Goal: Task Accomplishment & Management: Complete application form

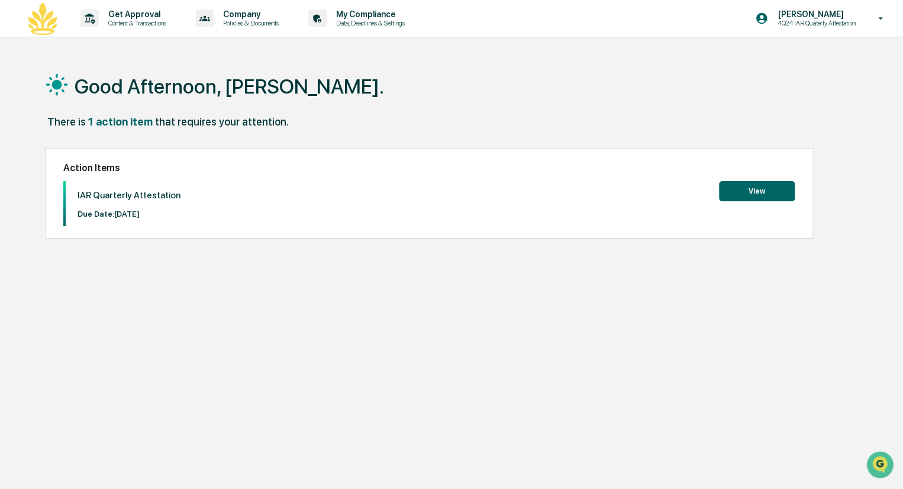
click at [759, 195] on button "View" at bounding box center [757, 191] width 76 height 20
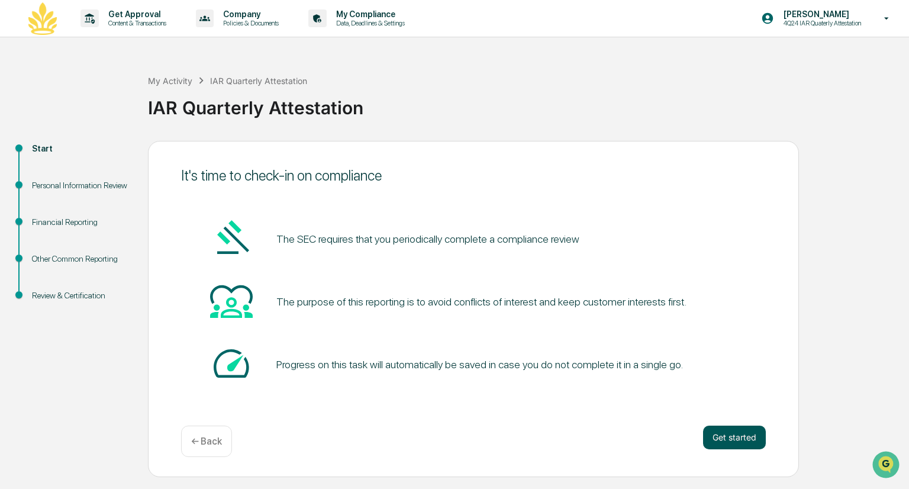
click at [735, 435] on button "Get started" at bounding box center [734, 438] width 63 height 24
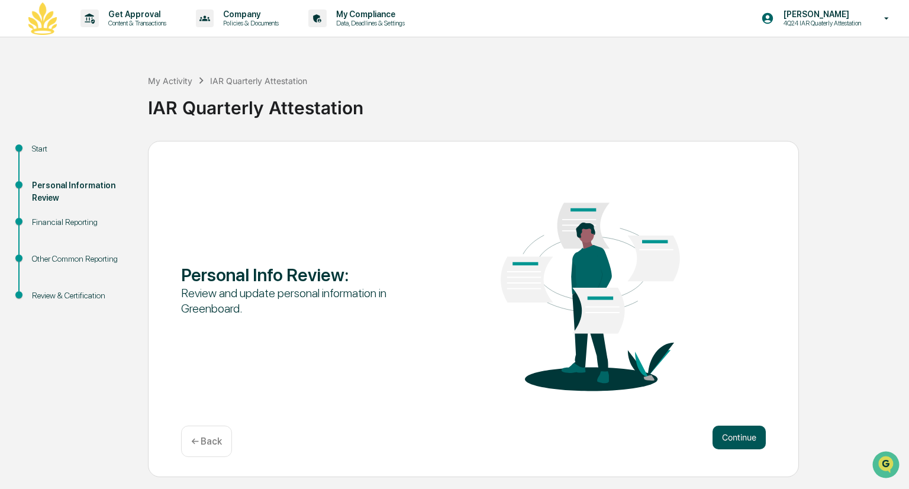
click at [738, 438] on button "Continue" at bounding box center [739, 438] width 53 height 24
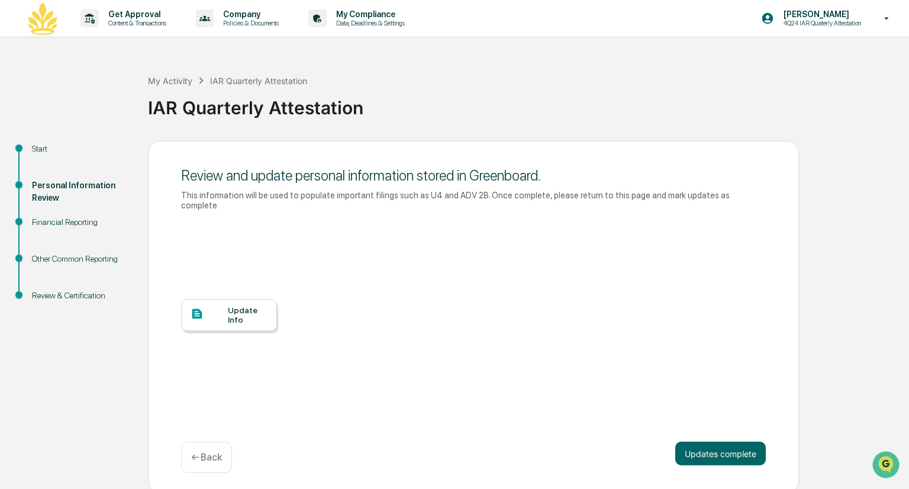
click at [253, 308] on div "Update Info" at bounding box center [248, 314] width 40 height 19
click at [739, 442] on button "Updates complete" at bounding box center [720, 454] width 91 height 24
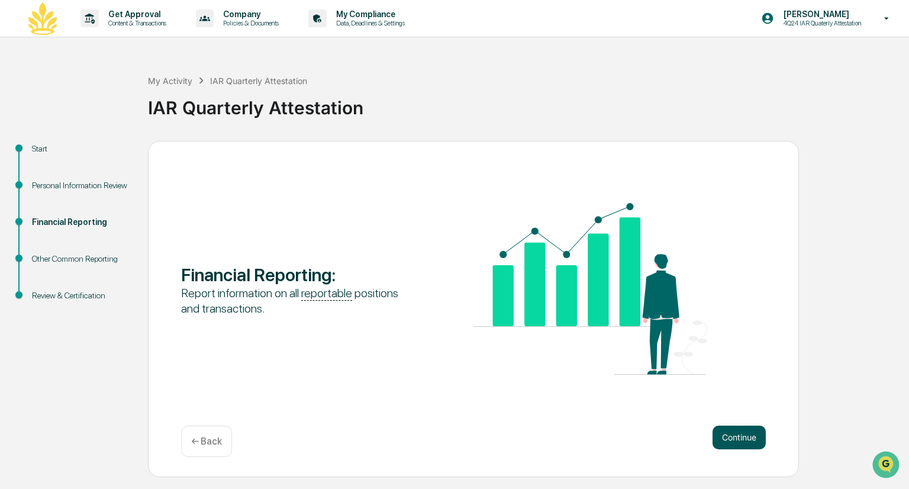
click at [729, 434] on button "Continue" at bounding box center [739, 438] width 53 height 24
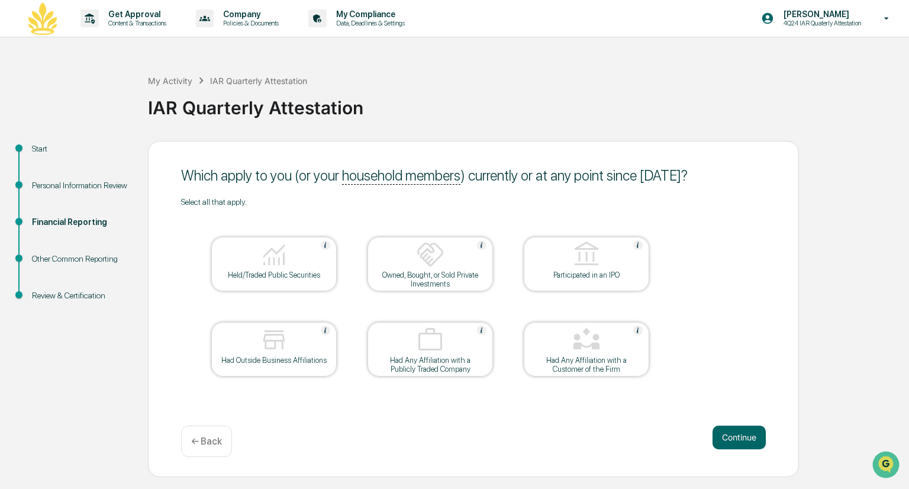
click at [259, 273] on div "Held/Traded Public Securities" at bounding box center [274, 275] width 107 height 9
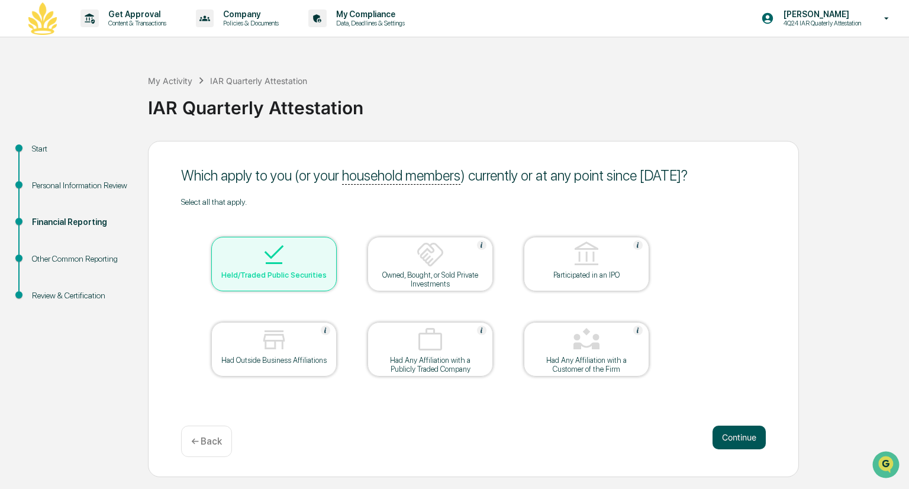
click at [730, 436] on button "Continue" at bounding box center [739, 438] width 53 height 24
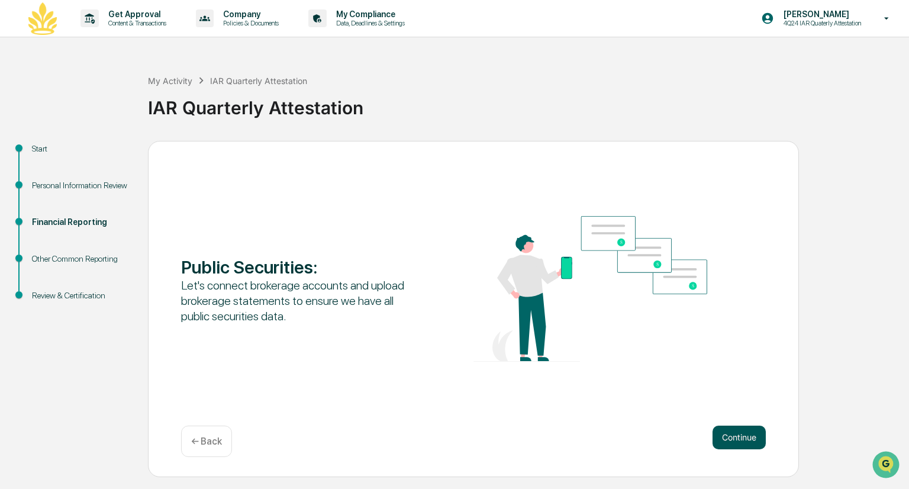
click at [744, 436] on button "Continue" at bounding box center [739, 438] width 53 height 24
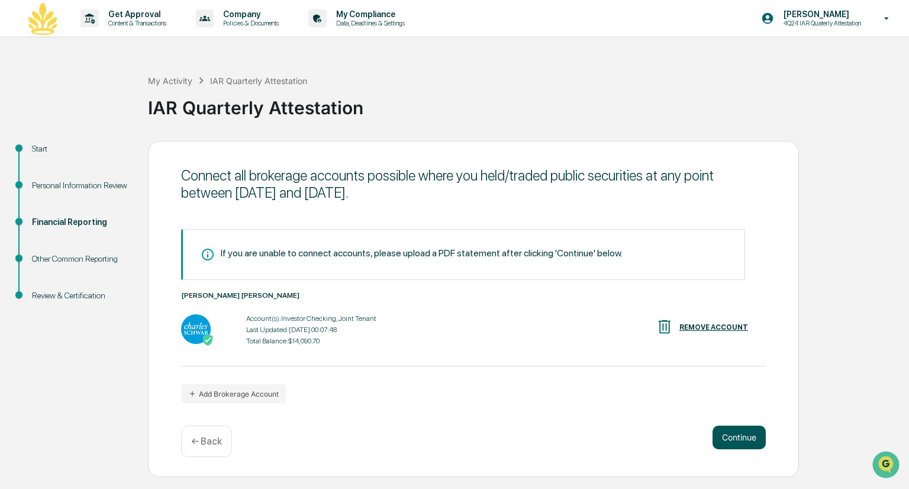
click at [740, 436] on button "Continue" at bounding box center [739, 438] width 53 height 24
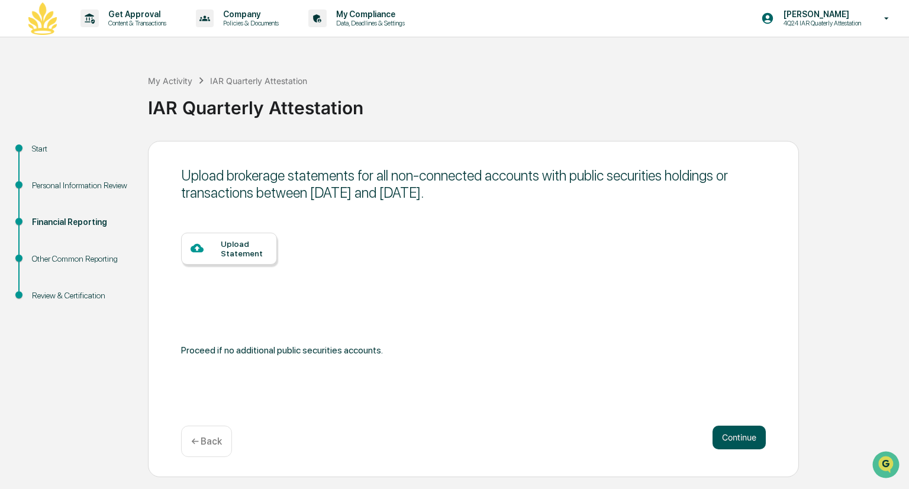
click at [740, 436] on button "Continue" at bounding box center [739, 438] width 53 height 24
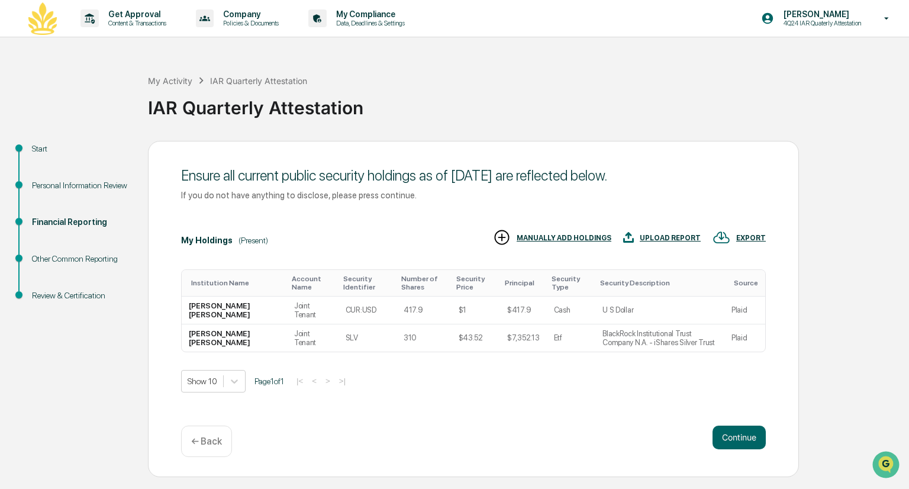
click at [479, 121] on div "IAR Quarterly Attestation" at bounding box center [525, 106] width 755 height 36
click at [736, 436] on button "Continue" at bounding box center [739, 438] width 53 height 24
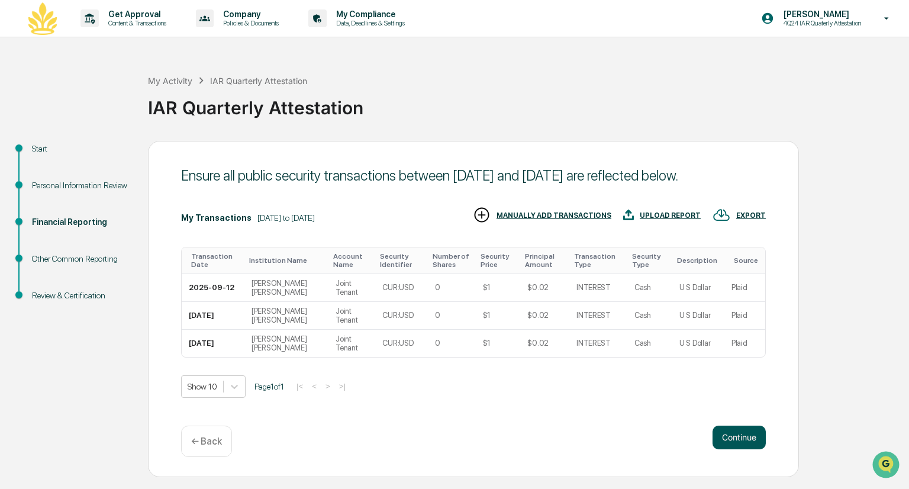
click at [729, 439] on button "Continue" at bounding box center [739, 438] width 53 height 24
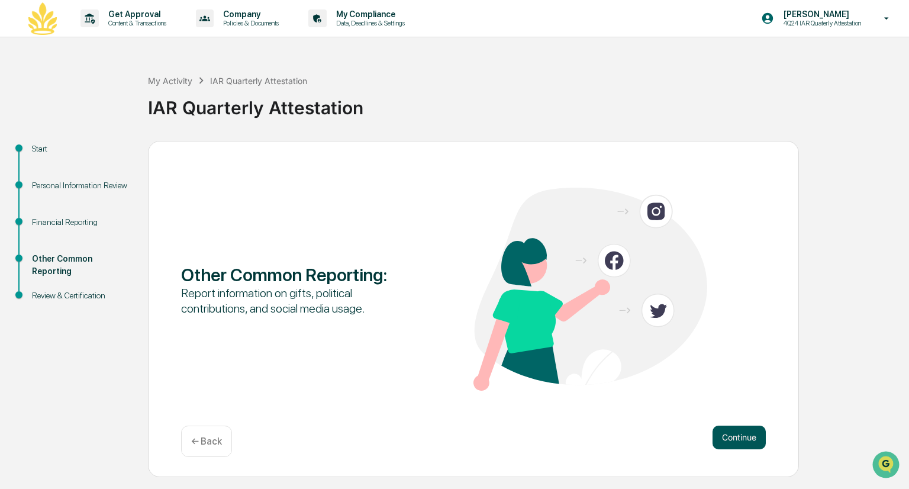
click at [730, 434] on button "Continue" at bounding box center [739, 438] width 53 height 24
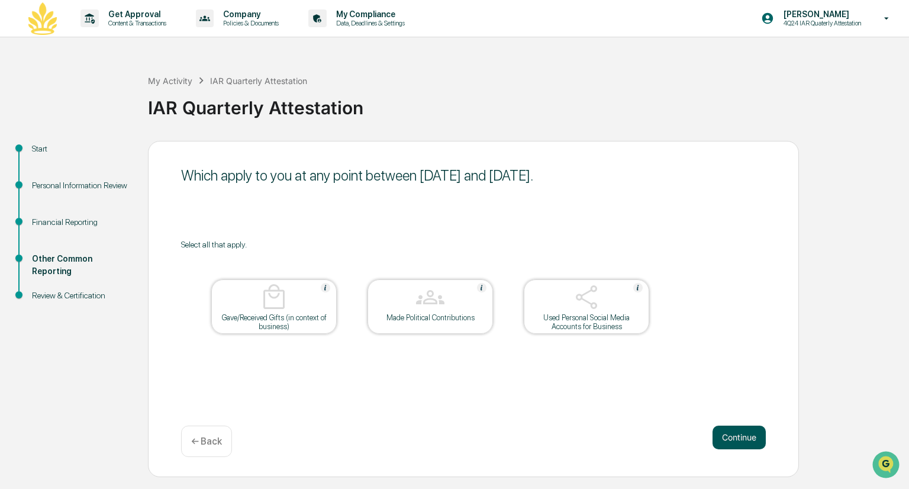
click at [727, 434] on button "Continue" at bounding box center [739, 438] width 53 height 24
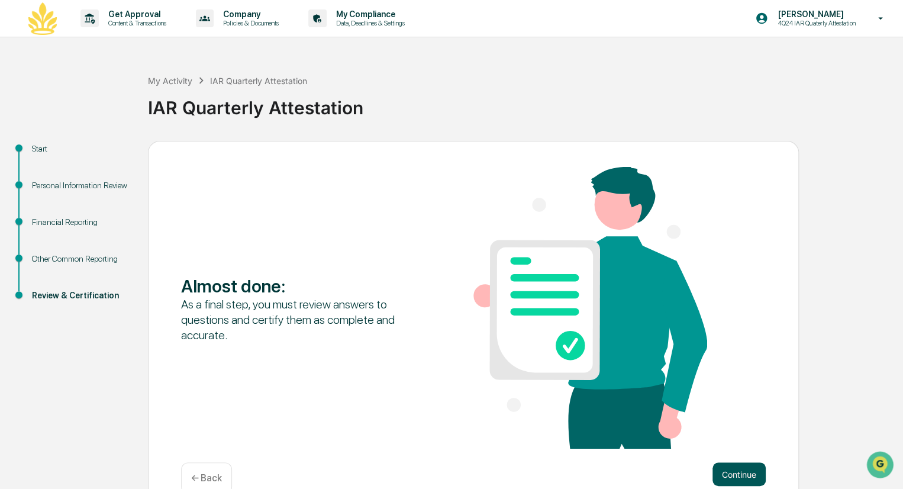
click at [740, 474] on button "Continue" at bounding box center [739, 474] width 53 height 24
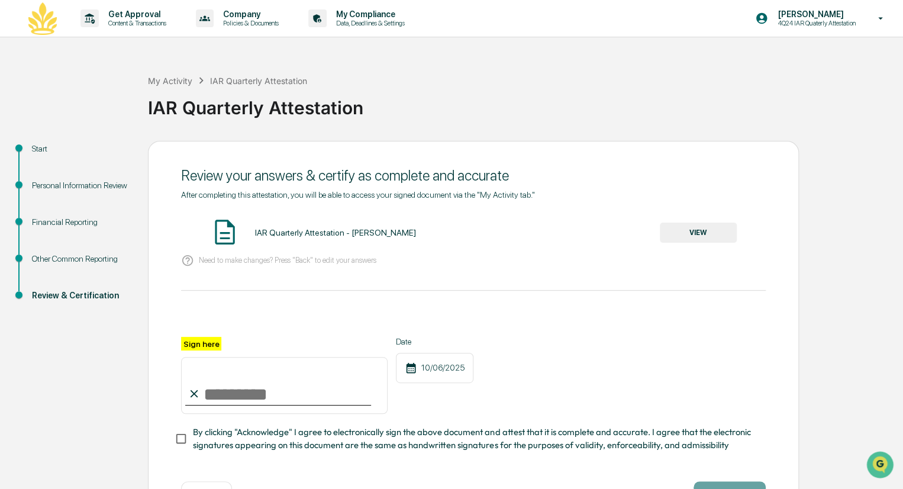
click at [292, 394] on input "Sign here" at bounding box center [284, 385] width 207 height 57
type input "**********"
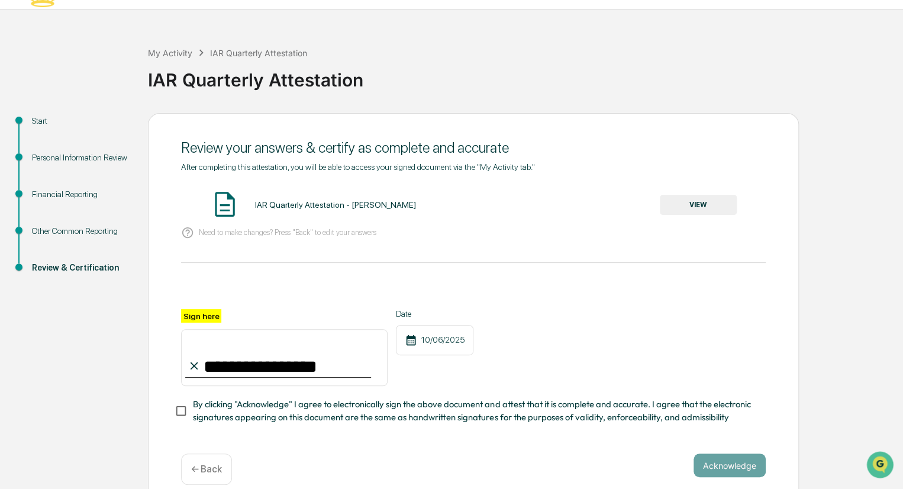
scroll to position [48, 0]
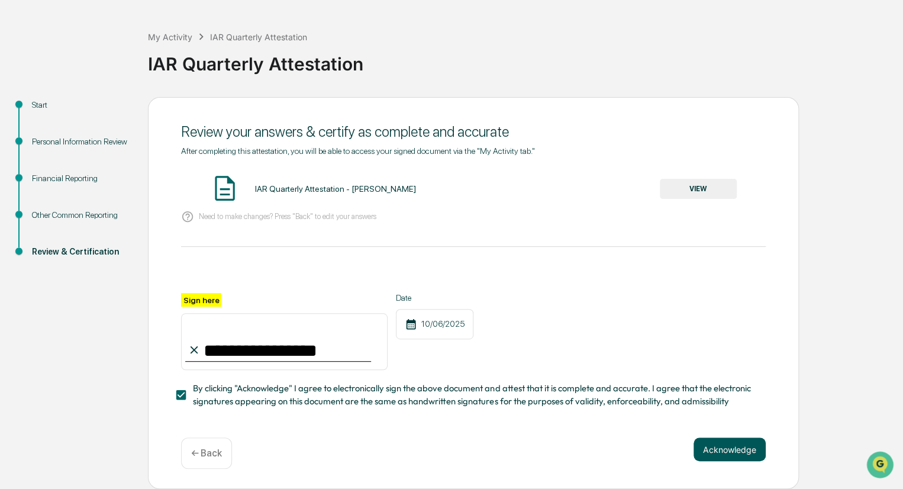
click at [721, 452] on button "Acknowledge" at bounding box center [730, 449] width 72 height 24
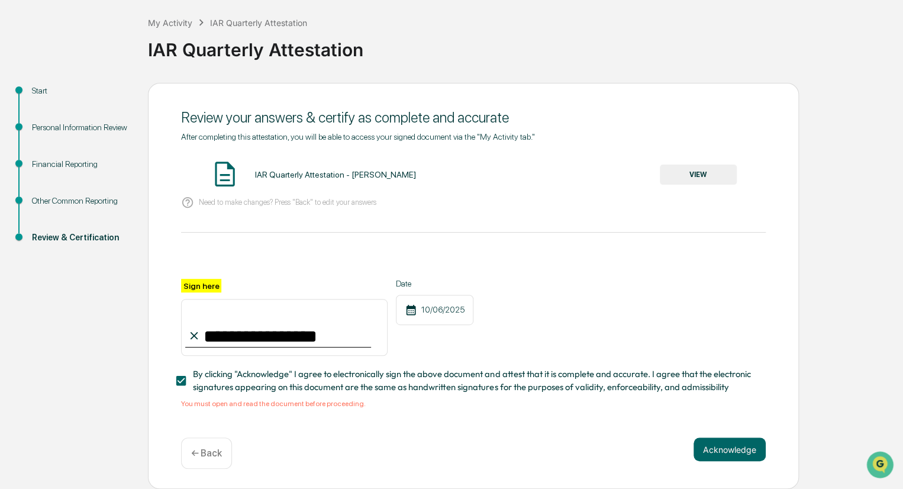
scroll to position [62, 0]
click at [735, 448] on button "Acknowledge" at bounding box center [730, 449] width 72 height 24
click at [710, 168] on button "VIEW" at bounding box center [698, 175] width 77 height 20
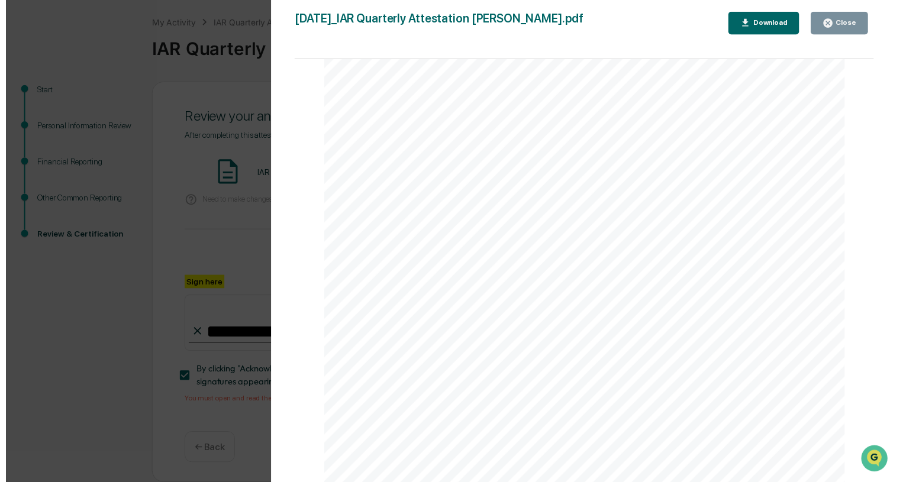
scroll to position [0, 0]
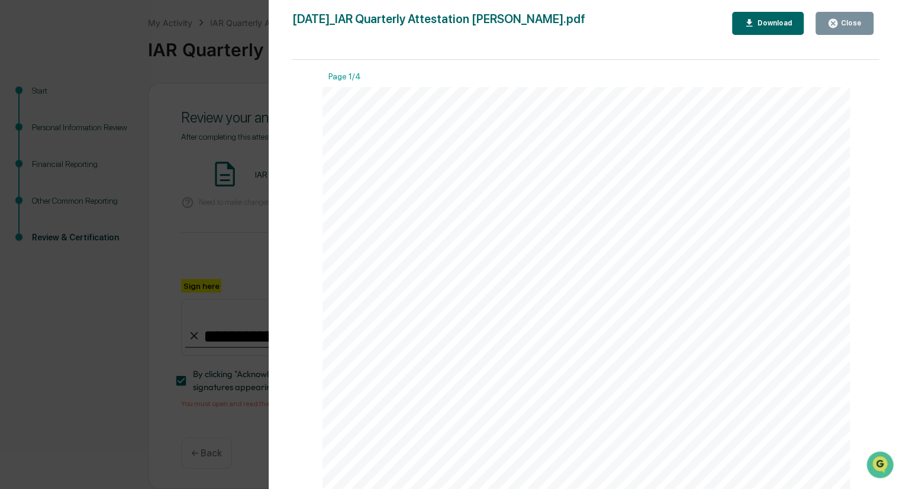
click at [854, 25] on div "Close" at bounding box center [850, 23] width 23 height 8
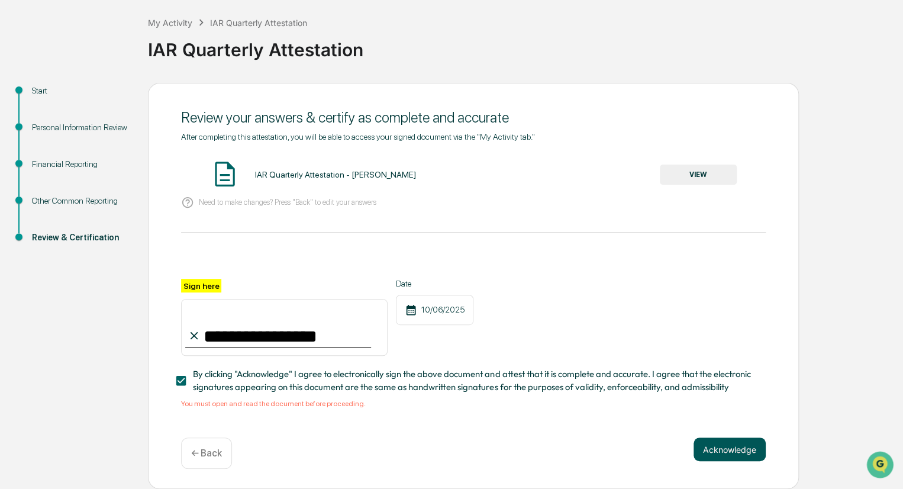
click at [741, 450] on button "Acknowledge" at bounding box center [730, 449] width 72 height 24
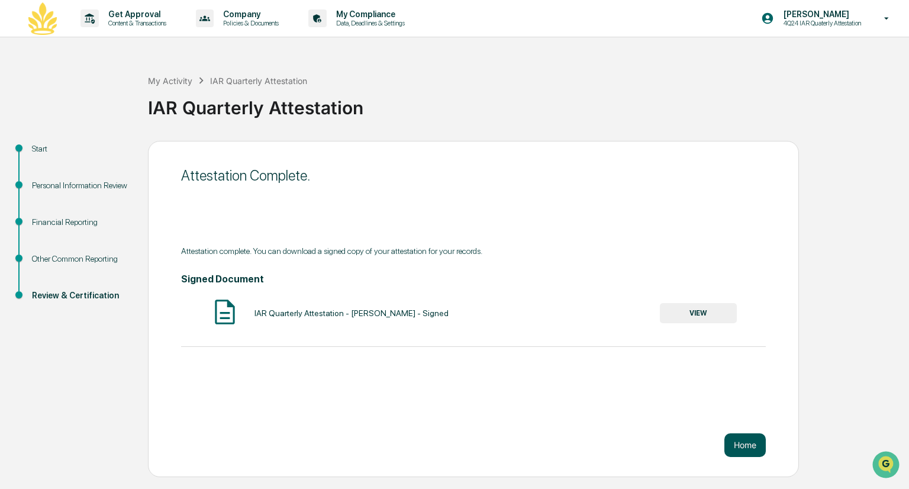
click at [749, 443] on button "Home" at bounding box center [745, 445] width 41 height 24
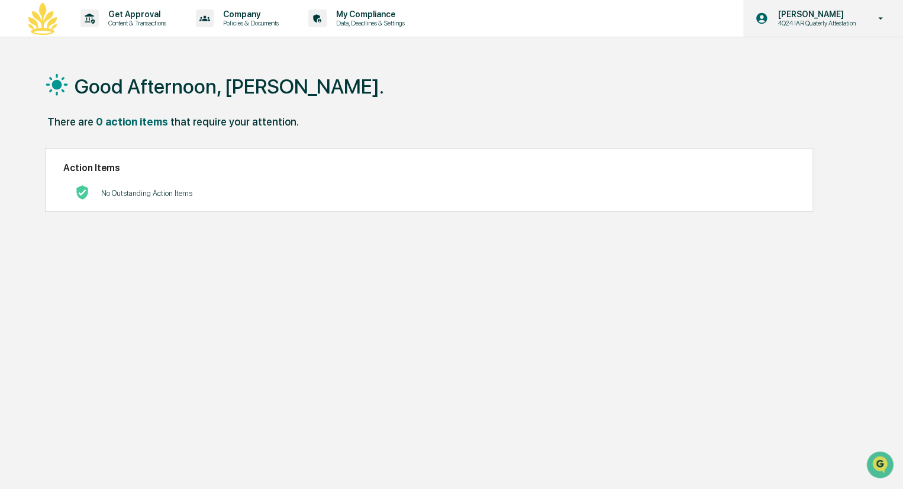
click at [884, 17] on icon at bounding box center [881, 18] width 21 height 11
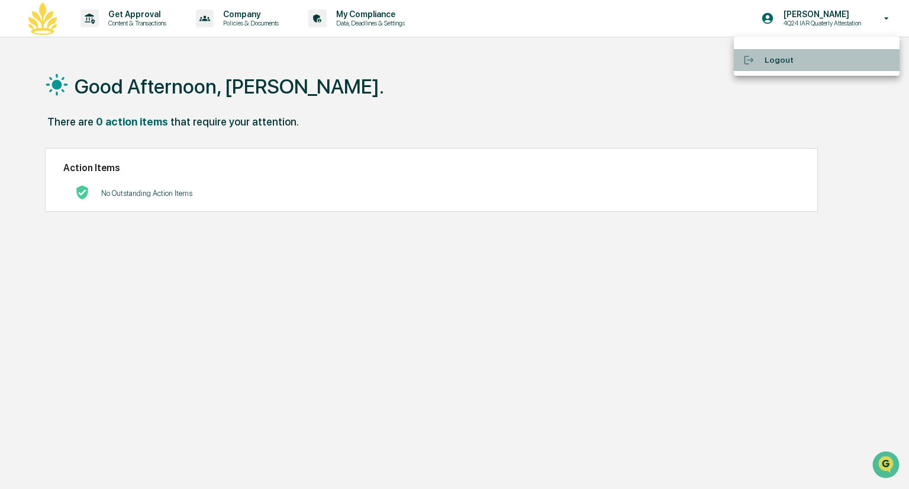
click at [777, 59] on li "Logout" at bounding box center [817, 60] width 166 height 22
